Goal: Check status: Check status

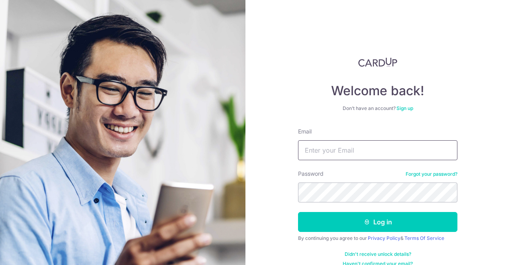
click at [365, 147] on input "Email" at bounding box center [377, 150] width 159 height 20
type input "[EMAIL_ADDRESS][DOMAIN_NAME]"
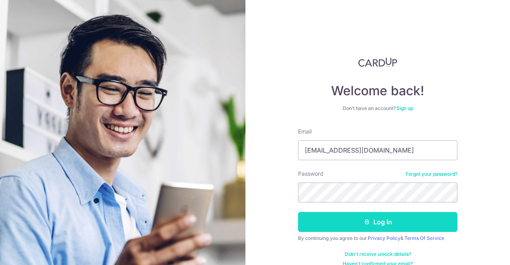
click at [393, 218] on button "Log in" at bounding box center [377, 222] width 159 height 20
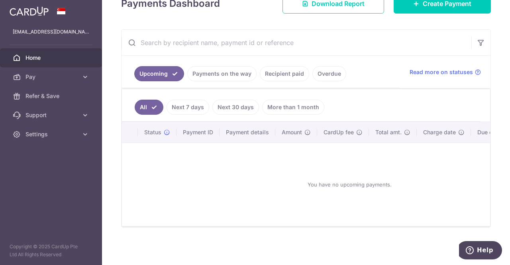
scroll to position [126, 0]
click at [197, 72] on link "Payments on the way" at bounding box center [221, 73] width 69 height 15
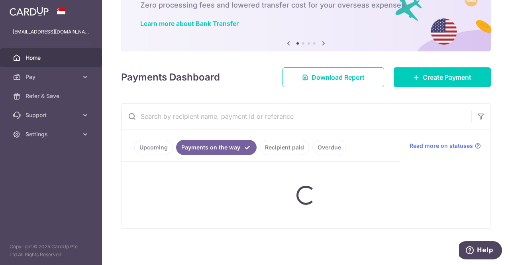
scroll to position [38, 0]
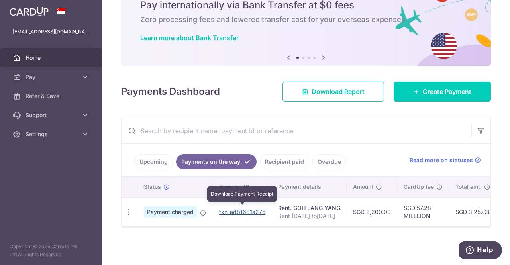
click at [240, 209] on link "txn_ad81681a275" at bounding box center [242, 212] width 46 height 7
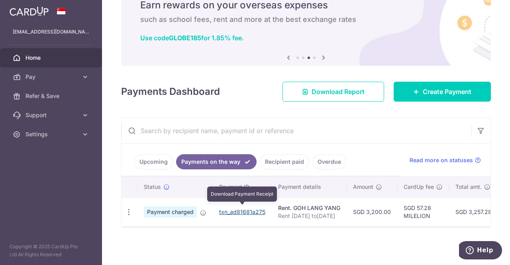
drag, startPoint x: 252, startPoint y: 210, endPoint x: 290, endPoint y: 42, distance: 172.1
click at [252, 210] on link "txn_ad81681a275" at bounding box center [242, 212] width 46 height 7
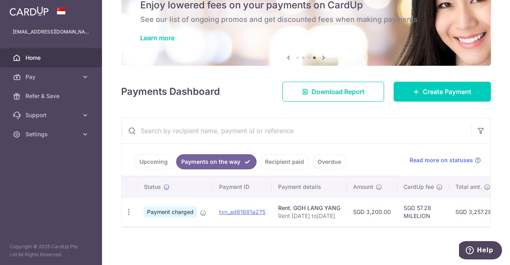
click at [407, 133] on input "text" at bounding box center [297, 131] width 350 height 26
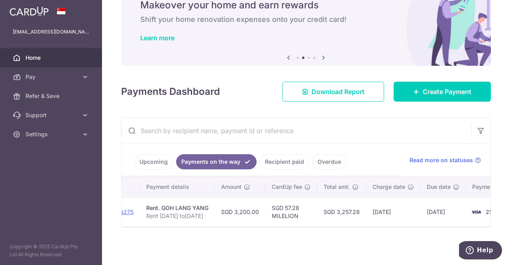
scroll to position [0, 167]
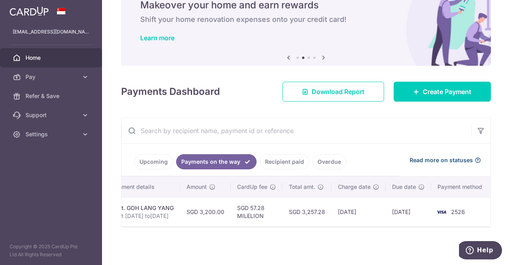
click at [439, 156] on span "Read more on statuses" at bounding box center [441, 160] width 63 height 8
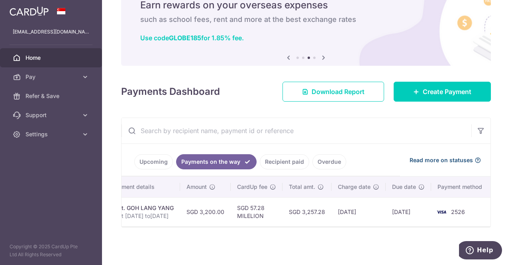
scroll to position [0, 0]
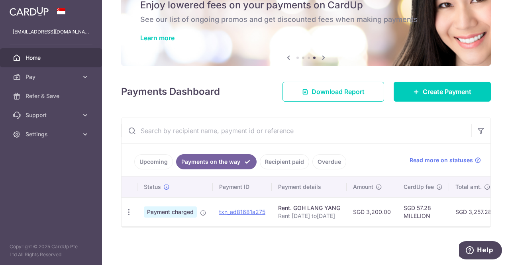
click at [278, 162] on link "Recipient paid" at bounding box center [284, 161] width 49 height 15
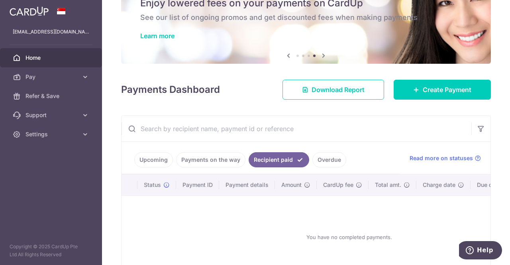
click at [151, 154] on link "Upcoming" at bounding box center [153, 159] width 39 height 15
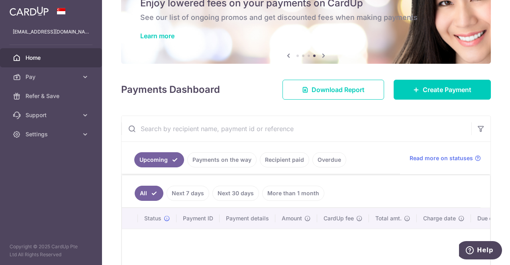
click at [216, 157] on link "Payments on the way" at bounding box center [221, 159] width 69 height 15
